Goal: Book appointment/travel/reservation

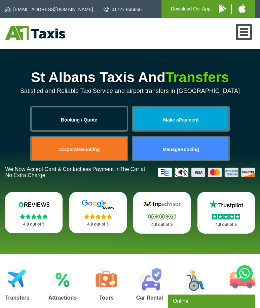
click at [79, 119] on span "Booking / Quote" at bounding box center [79, 119] width 36 height 5
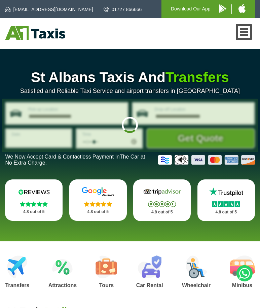
type input "**********"
